Goal: Task Accomplishment & Management: Use online tool/utility

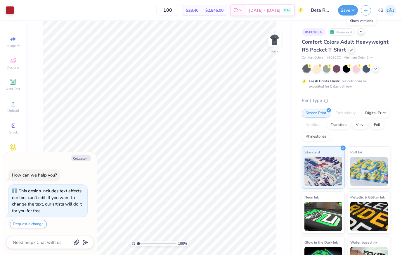
click at [362, 32] on polyline at bounding box center [361, 31] width 2 height 1
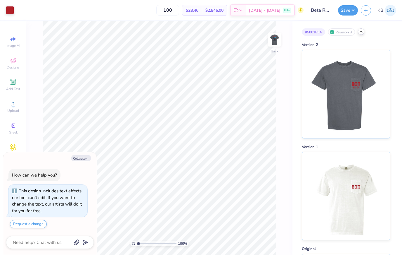
click at [362, 32] on icon at bounding box center [361, 31] width 5 height 5
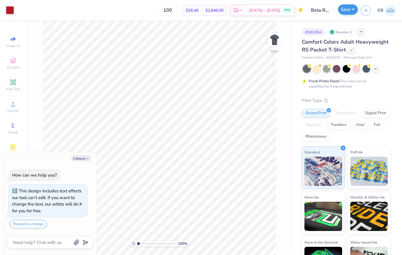
click at [352, 13] on button "Save" at bounding box center [348, 9] width 20 height 10
type textarea "x"
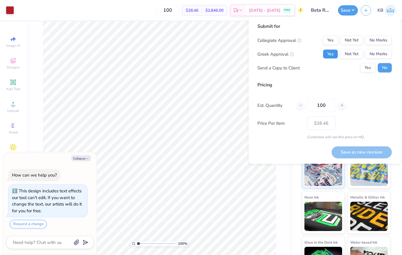
click at [333, 53] on button "Yes" at bounding box center [330, 53] width 15 height 9
click at [329, 38] on button "Yes" at bounding box center [330, 40] width 15 height 9
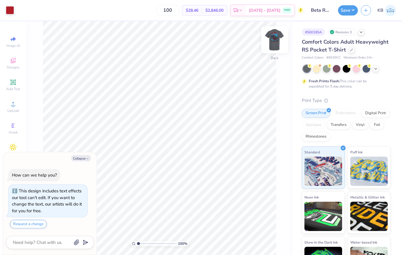
click at [272, 39] on img at bounding box center [274, 39] width 23 height 23
click at [378, 70] on div at bounding box center [376, 68] width 6 height 6
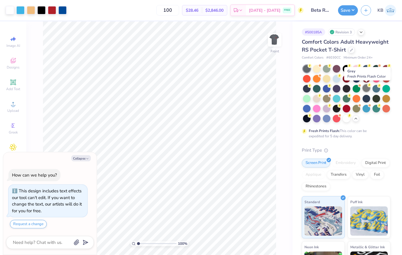
click at [366, 89] on div at bounding box center [367, 88] width 8 height 8
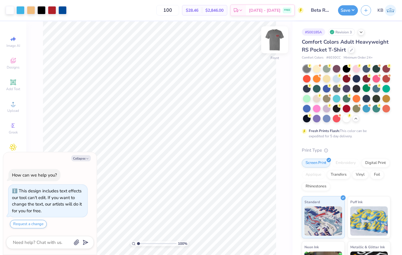
click at [275, 39] on img at bounding box center [274, 39] width 23 height 23
click at [83, 160] on button "Collapse" at bounding box center [81, 158] width 20 height 6
type textarea "x"
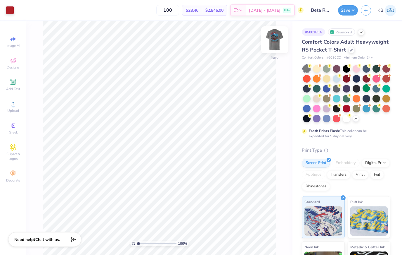
click at [278, 40] on img at bounding box center [274, 39] width 23 height 23
click at [315, 101] on div at bounding box center [317, 98] width 8 height 8
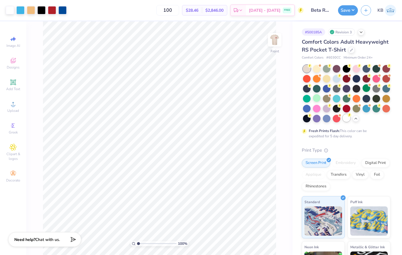
click at [346, 118] on div at bounding box center [347, 118] width 8 height 8
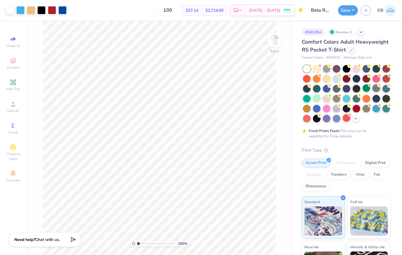
click at [377, 89] on div at bounding box center [377, 88] width 8 height 8
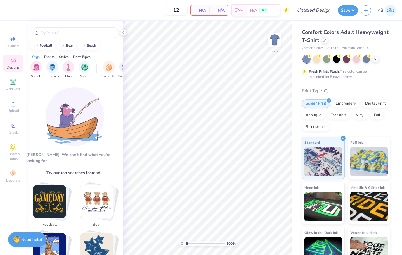
click at [346, 34] on span "Comfort Colors Adult Heavyweight T-Shirt" at bounding box center [345, 36] width 87 height 15
click at [325, 43] on div "Comfort Colors Adult Heavyweight T-Shirt" at bounding box center [346, 36] width 89 height 16
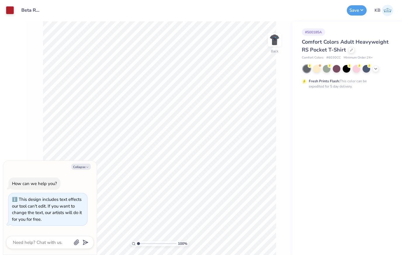
click at [378, 61] on div "Comfort Colors Adult Heavyweight RS Pocket T-Shirt Comfort Colors # 6030CC Mini…" at bounding box center [346, 63] width 89 height 51
click at [377, 68] on icon at bounding box center [375, 68] width 5 height 5
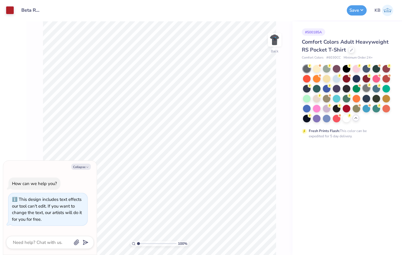
click at [366, 88] on div at bounding box center [367, 88] width 8 height 8
click at [308, 69] on div at bounding box center [307, 69] width 8 height 8
click at [339, 88] on div at bounding box center [337, 88] width 8 height 8
click at [308, 68] on div at bounding box center [307, 69] width 8 height 8
click at [367, 88] on div at bounding box center [367, 88] width 8 height 8
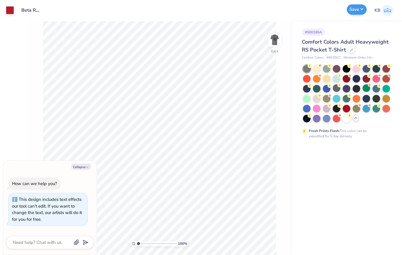
click at [353, 12] on button "Save" at bounding box center [357, 9] width 20 height 10
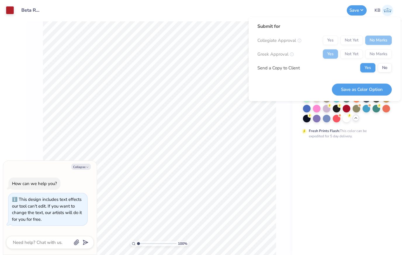
click at [331, 43] on div "Yes Not Yet No Marks" at bounding box center [357, 40] width 69 height 9
click at [386, 73] on div "Submit for Collegiate Approval Yes Not Yet No Marks Greek Approval Yes Not Yet …" at bounding box center [324, 50] width 134 height 54
click at [386, 70] on button "No" at bounding box center [385, 67] width 14 height 9
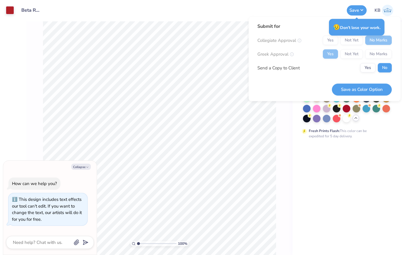
type textarea "x"
